Goal: Task Accomplishment & Management: Check status

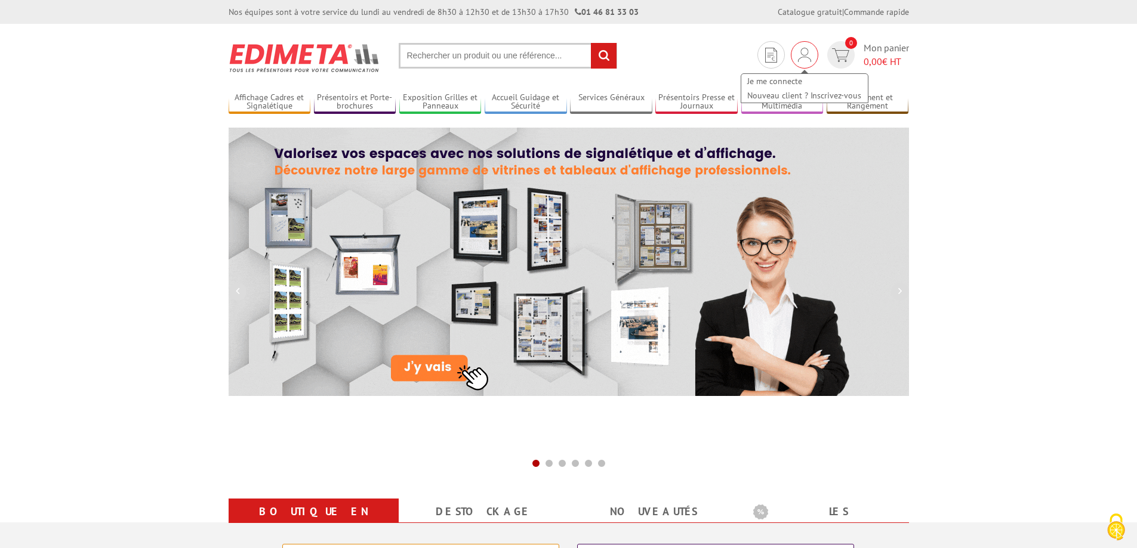
click at [801, 58] on img at bounding box center [804, 55] width 13 height 14
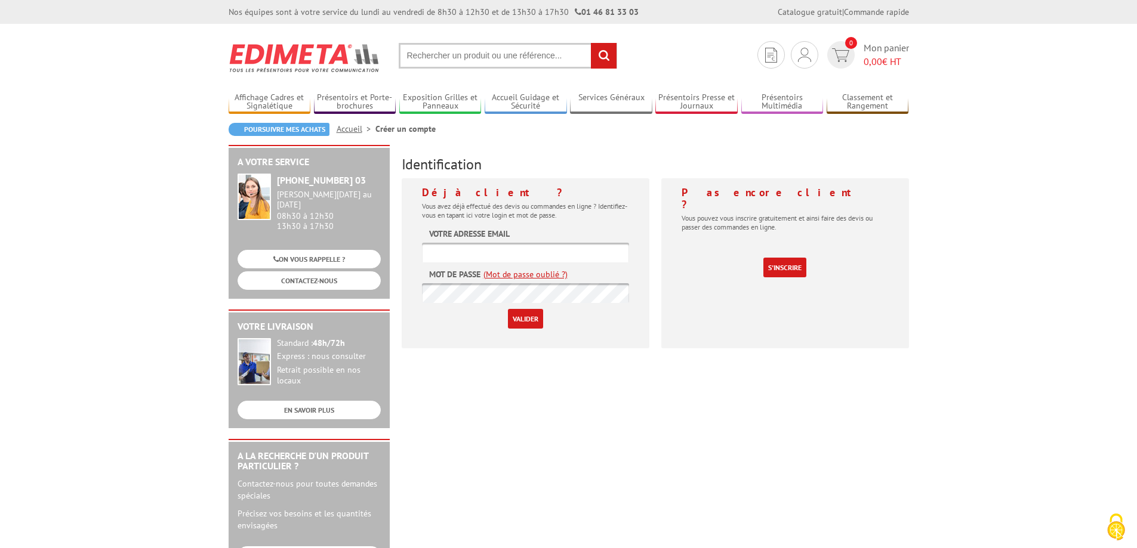
type input "[PERSON_NAME][EMAIL_ADDRESS][DOMAIN_NAME]"
click at [535, 315] on input "Valider" at bounding box center [525, 319] width 35 height 20
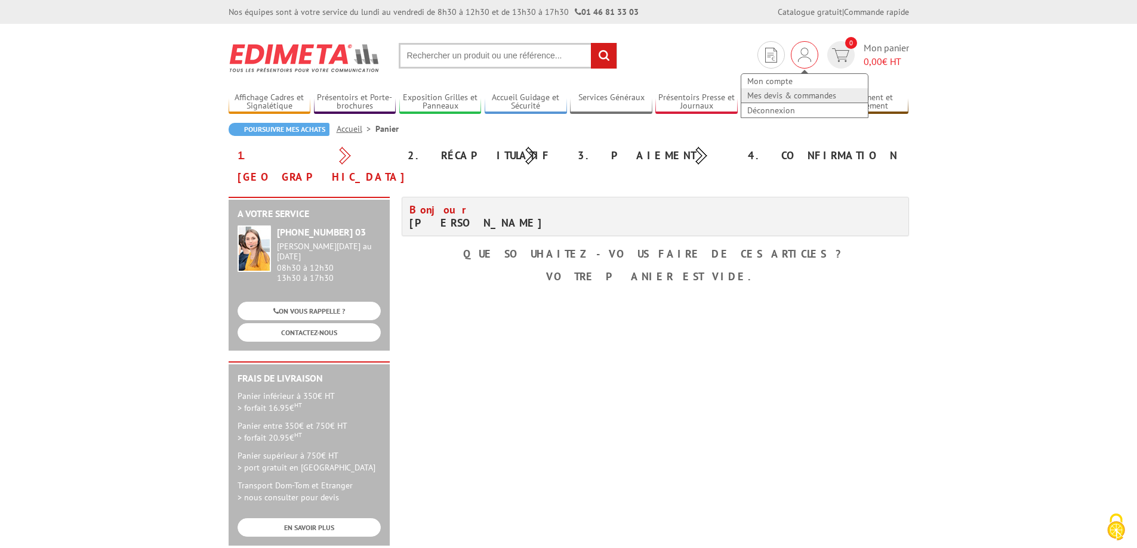
click at [785, 98] on link "Mes devis & commandes" at bounding box center [804, 95] width 126 height 14
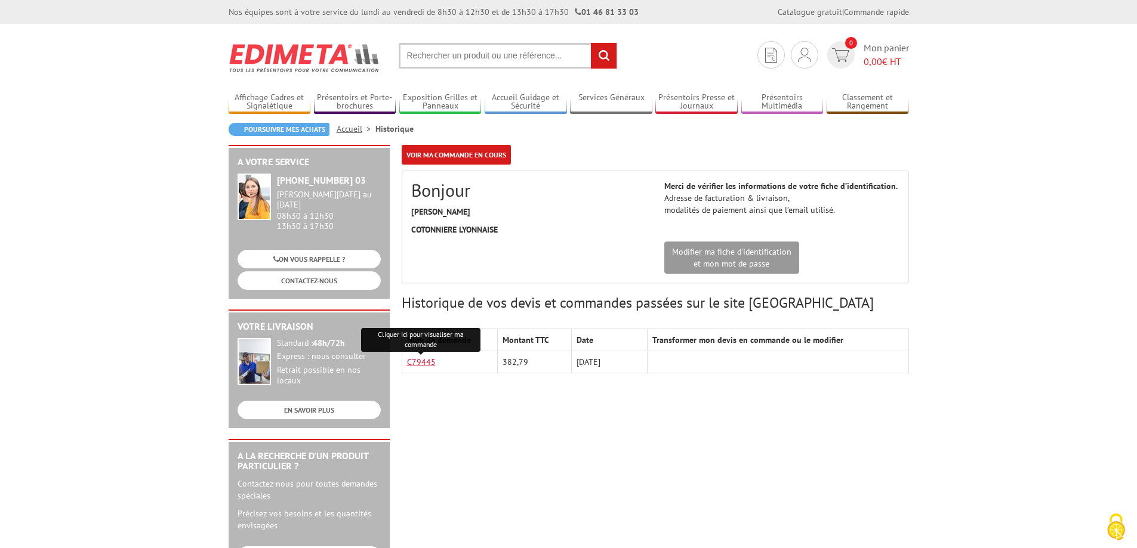
click at [424, 363] on link "C79445" at bounding box center [421, 362] width 29 height 11
